Goal: Information Seeking & Learning: Learn about a topic

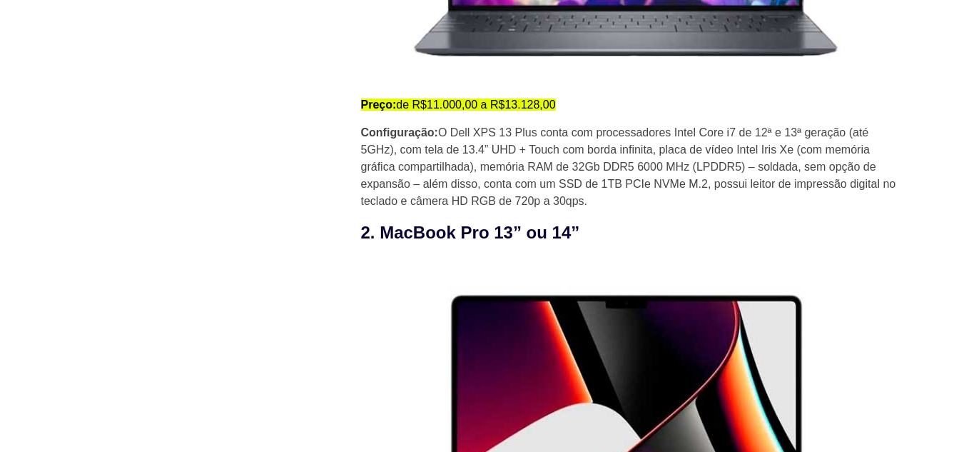
scroll to position [1855, 0]
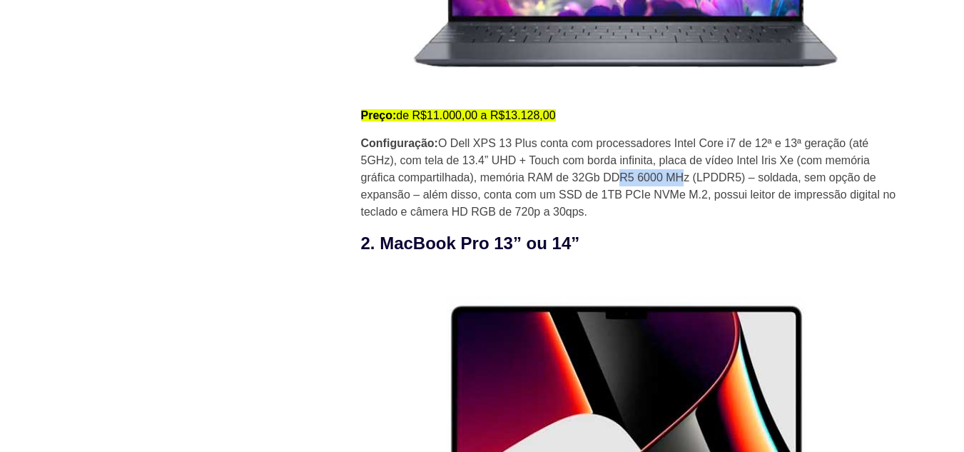
drag, startPoint x: 621, startPoint y: 185, endPoint x: 683, endPoint y: 184, distance: 62.1
click at [683, 184] on p "Configuração: O Dell XPS 13 Plus conta com processadores Intel Core i7 de 12ª e…" at bounding box center [632, 178] width 542 height 86
click at [672, 185] on p "Configuração: O Dell XPS 13 Plus conta com processadores Intel Core i7 de 12ª e…" at bounding box center [632, 178] width 542 height 86
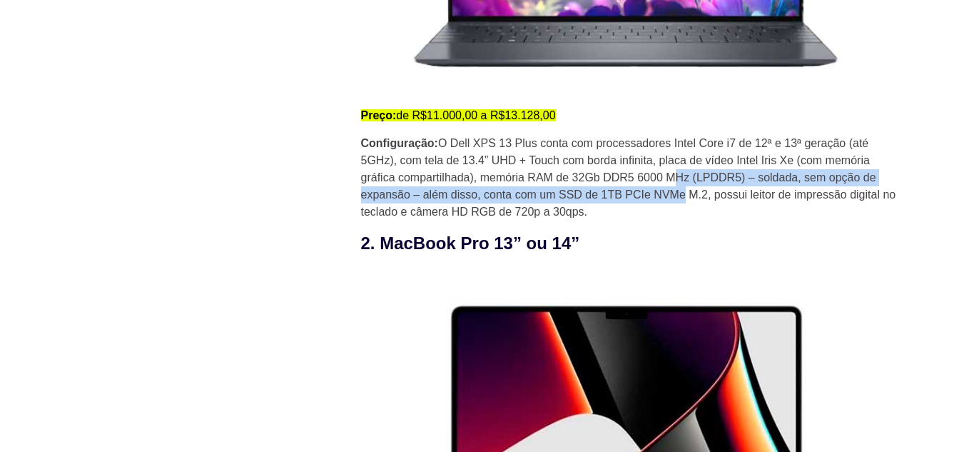
drag, startPoint x: 671, startPoint y: 182, endPoint x: 686, endPoint y: 205, distance: 27.3
click at [686, 207] on p "Configuração: O Dell XPS 13 Plus conta com processadores Intel Core i7 de 12ª e…" at bounding box center [632, 178] width 542 height 86
click at [717, 182] on p "Configuração: O Dell XPS 13 Plus conta com processadores Intel Core i7 de 12ª e…" at bounding box center [632, 178] width 542 height 86
drag, startPoint x: 671, startPoint y: 179, endPoint x: 712, endPoint y: 205, distance: 49.1
click at [712, 205] on p "Configuração: O Dell XPS 13 Plus conta com processadores Intel Core i7 de 12ª e…" at bounding box center [632, 178] width 542 height 86
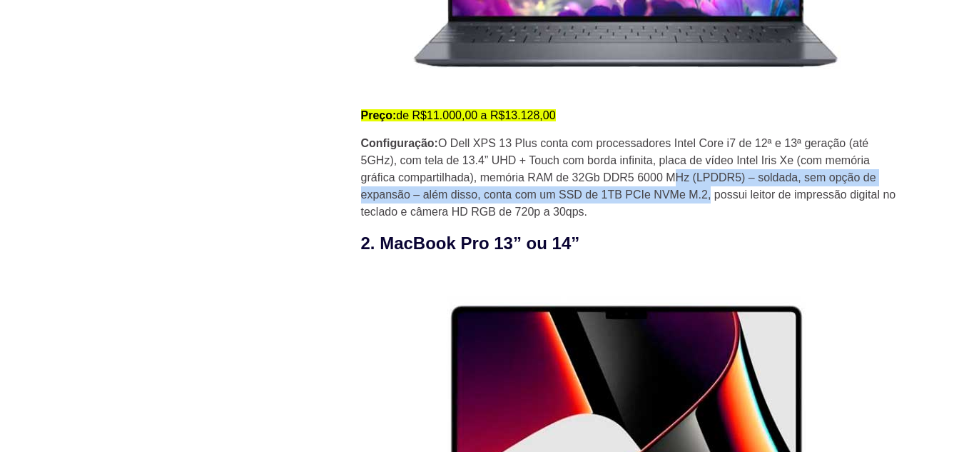
click at [712, 205] on p "Configuração: O Dell XPS 13 Plus conta com processadores Intel Core i7 de 12ª e…" at bounding box center [632, 178] width 542 height 86
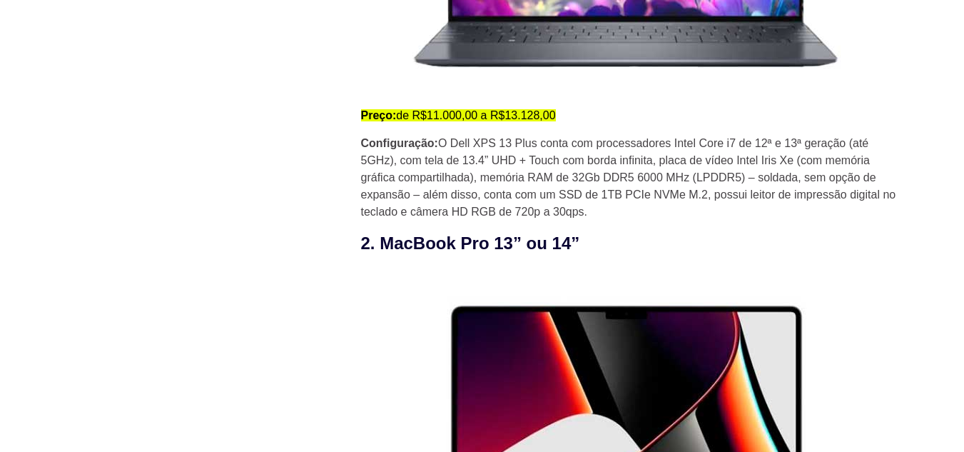
drag, startPoint x: 668, startPoint y: 181, endPoint x: 707, endPoint y: 210, distance: 47.9
click at [707, 210] on p "Configuração: O Dell XPS 13 Plus conta com processadores Intel Core i7 de 12ª e…" at bounding box center [632, 178] width 542 height 86
click at [707, 201] on p "Configuração: O Dell XPS 13 Plus conta com processadores Intel Core i7 de 12ª e…" at bounding box center [632, 178] width 542 height 86
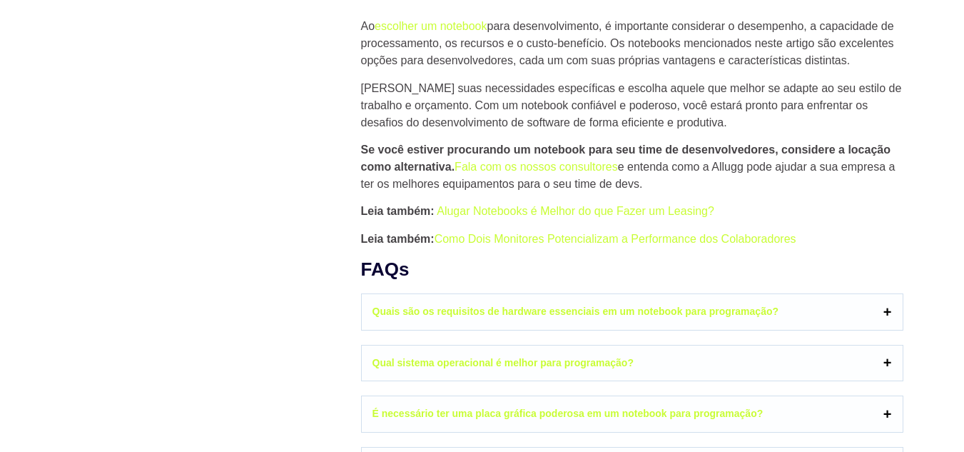
scroll to position [6777, 0]
